Goal: Use online tool/utility: Utilize a website feature to perform a specific function

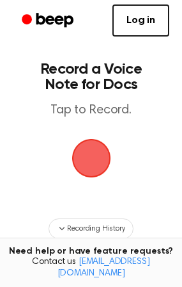
click at [89, 148] on span "button" at bounding box center [92, 158] width 36 height 36
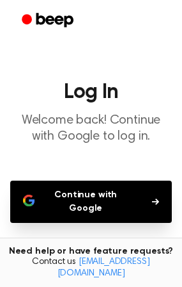
click at [112, 202] on button "Continue with Google" at bounding box center [91, 201] width 162 height 42
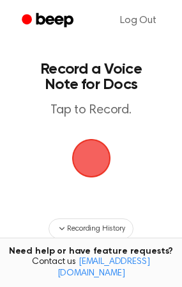
click at [95, 161] on span "button" at bounding box center [91, 158] width 39 height 39
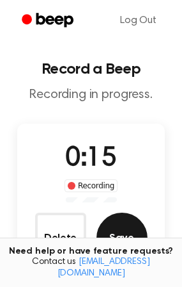
click at [124, 236] on button "Save" at bounding box center [122, 237] width 51 height 51
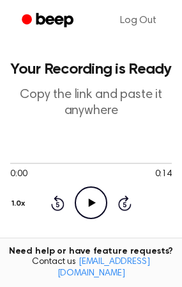
click at [92, 204] on icon at bounding box center [92, 202] width 7 height 8
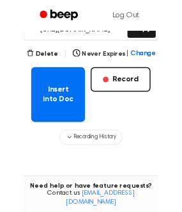
scroll to position [251, 0]
